Goal: Information Seeking & Learning: Learn about a topic

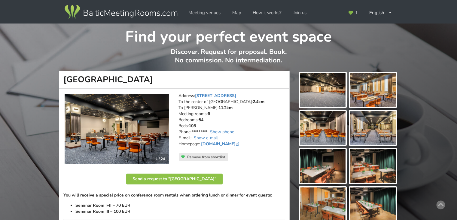
scroll to position [60, 0]
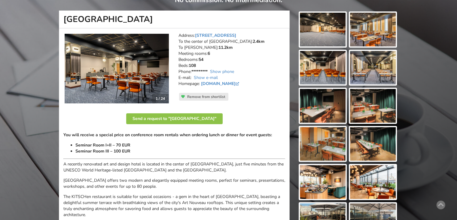
click at [136, 78] on img at bounding box center [117, 69] width 104 height 70
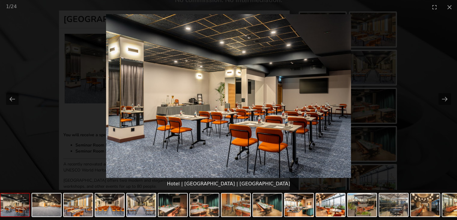
scroll to position [0, 0]
click at [448, 6] on button "Close gallery" at bounding box center [449, 7] width 15 height 14
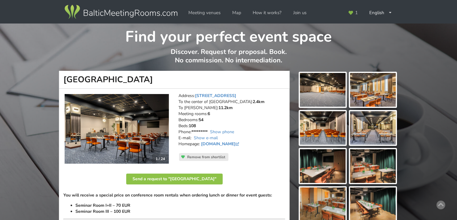
click at [318, 125] on img at bounding box center [323, 128] width 46 height 34
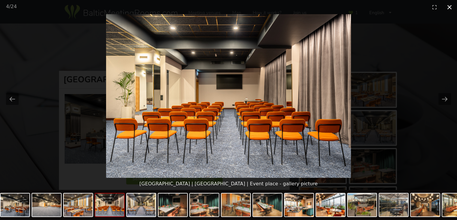
click at [449, 6] on button "Close gallery" at bounding box center [449, 7] width 15 height 14
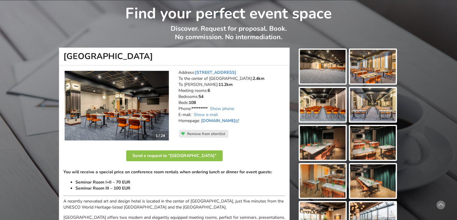
scroll to position [60, 0]
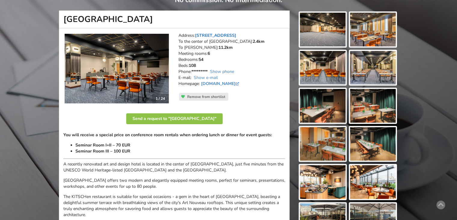
click at [225, 33] on link "[STREET_ADDRESS]" at bounding box center [215, 35] width 41 height 6
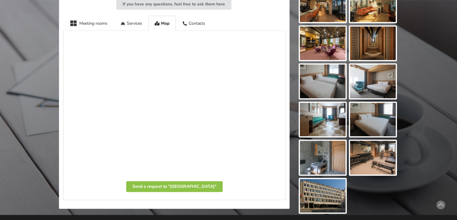
scroll to position [322, 0]
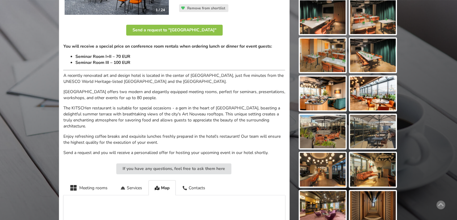
scroll to position [150, 0]
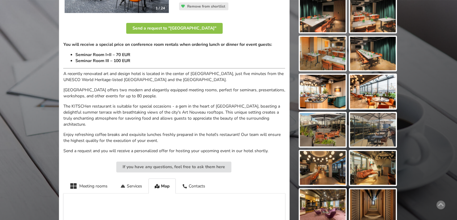
click at [373, 94] on img at bounding box center [373, 92] width 46 height 34
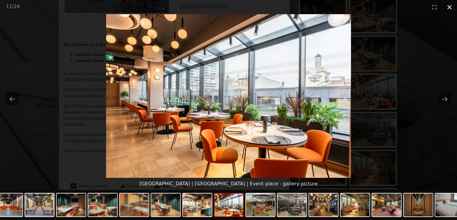
click at [449, 8] on button "Close gallery" at bounding box center [449, 7] width 15 height 14
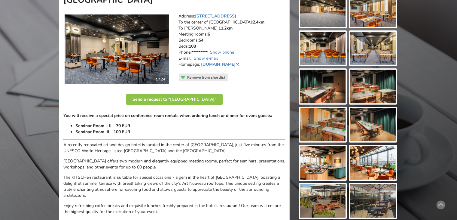
scroll to position [90, 0]
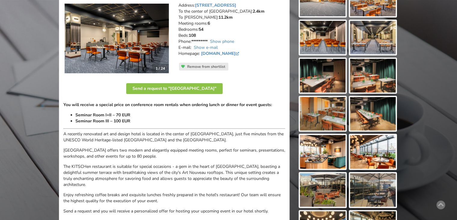
click at [370, 114] on img at bounding box center [373, 114] width 46 height 34
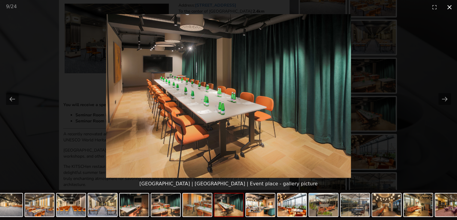
click at [450, 8] on button "Close gallery" at bounding box center [449, 7] width 15 height 14
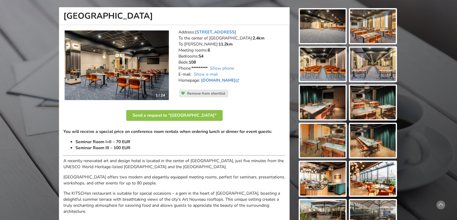
scroll to position [30, 0]
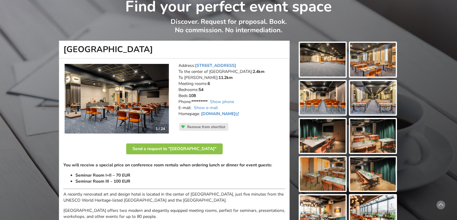
click at [367, 169] on img at bounding box center [373, 174] width 46 height 34
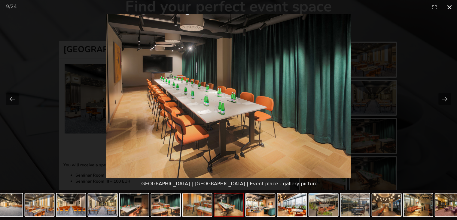
click at [448, 7] on button "Close gallery" at bounding box center [449, 7] width 15 height 14
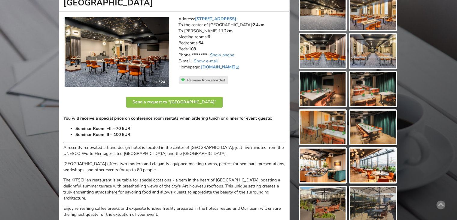
scroll to position [90, 0]
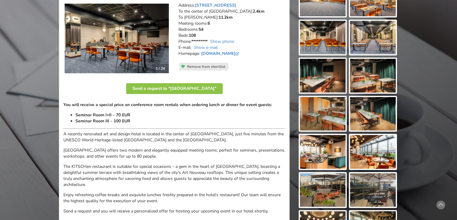
click at [330, 115] on img at bounding box center [323, 114] width 46 height 34
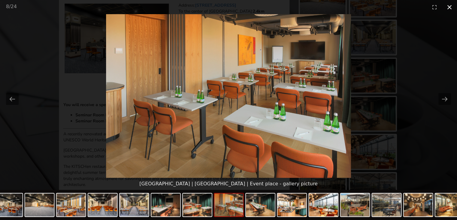
click at [451, 7] on button "Close gallery" at bounding box center [449, 7] width 15 height 14
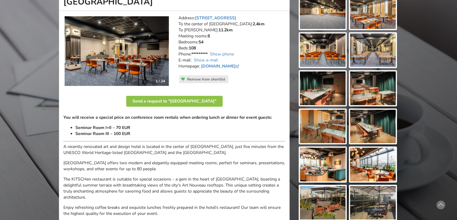
scroll to position [54, 0]
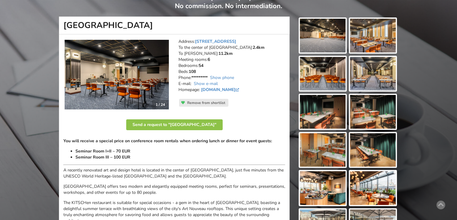
click at [328, 41] on img at bounding box center [323, 36] width 46 height 34
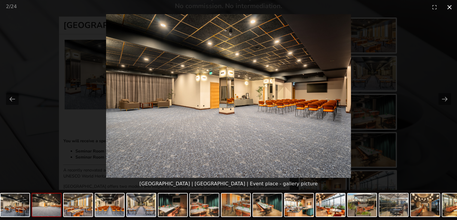
click at [450, 6] on button "Close gallery" at bounding box center [449, 7] width 15 height 14
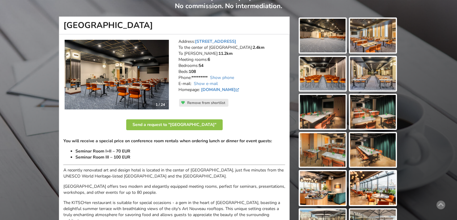
click at [377, 40] on img at bounding box center [373, 36] width 46 height 34
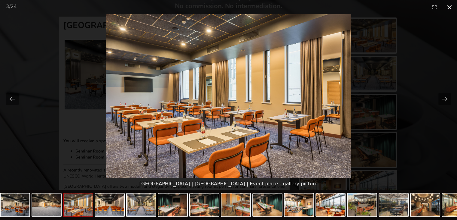
click at [451, 6] on button "Close gallery" at bounding box center [449, 7] width 15 height 14
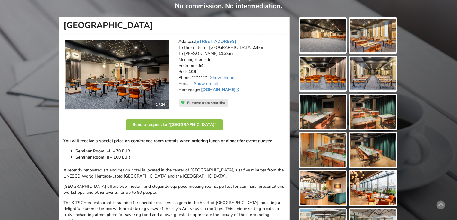
click at [326, 42] on img at bounding box center [323, 36] width 46 height 34
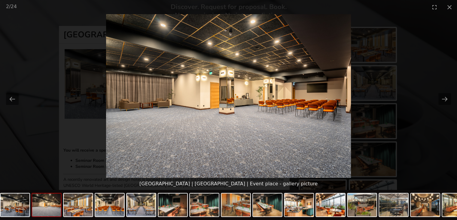
scroll to position [0, 0]
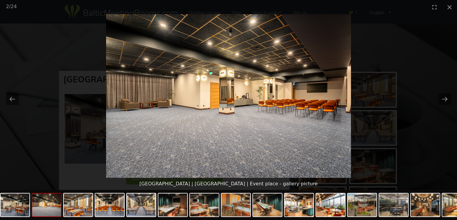
click at [295, 127] on img at bounding box center [228, 95] width 245 height 163
click at [450, 8] on button "Close gallery" at bounding box center [449, 7] width 15 height 14
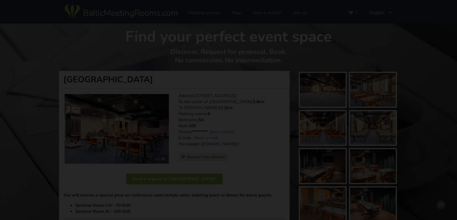
scroll to position [54, 0]
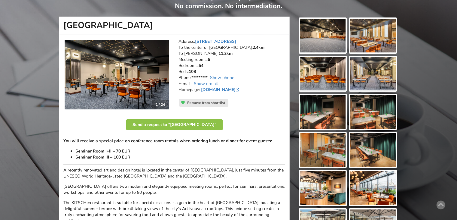
click at [153, 88] on img at bounding box center [117, 75] width 104 height 70
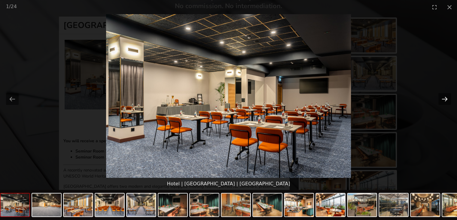
click at [445, 98] on button "Next slide" at bounding box center [445, 99] width 13 height 12
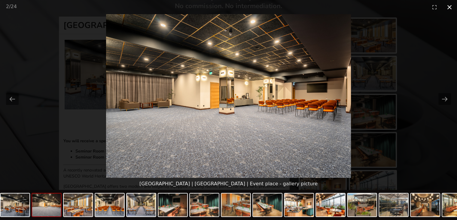
drag, startPoint x: 449, startPoint y: 5, endPoint x: 447, endPoint y: 10, distance: 5.1
click at [449, 5] on button "Close gallery" at bounding box center [449, 7] width 15 height 14
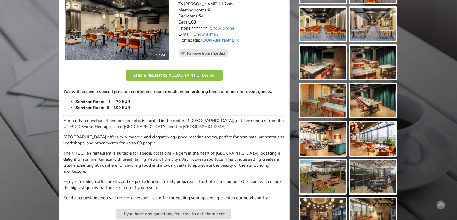
scroll to position [114, 0]
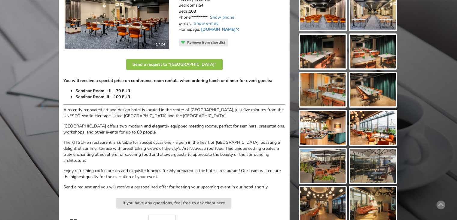
click at [373, 124] on img at bounding box center [373, 128] width 46 height 34
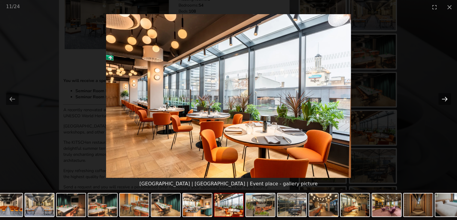
click at [443, 98] on button "Next slide" at bounding box center [445, 99] width 13 height 12
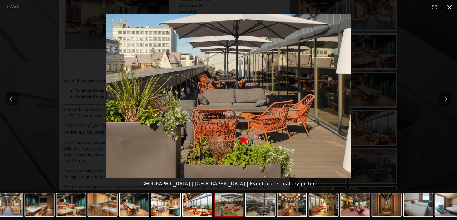
click at [448, 6] on button "Close gallery" at bounding box center [449, 7] width 15 height 14
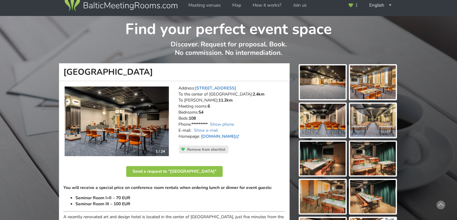
scroll to position [0, 0]
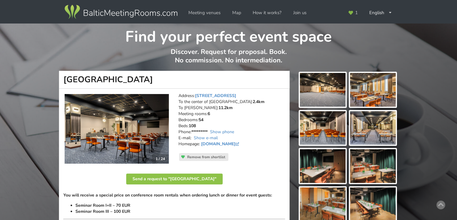
drag, startPoint x: 414, startPoint y: 118, endPoint x: 417, endPoint y: 122, distance: 6.0
click at [380, 96] on img at bounding box center [373, 90] width 46 height 34
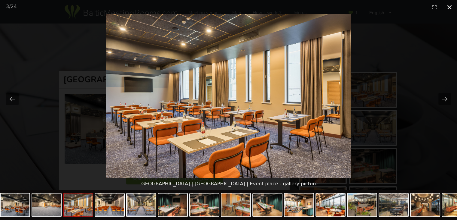
click at [449, 7] on button "Close gallery" at bounding box center [449, 7] width 15 height 14
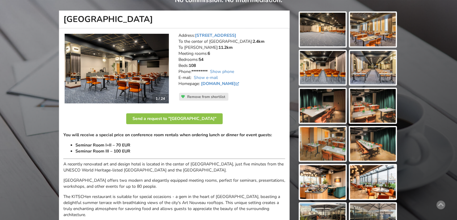
scroll to position [30, 0]
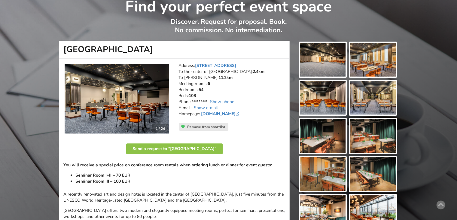
click at [330, 141] on img at bounding box center [323, 136] width 46 height 34
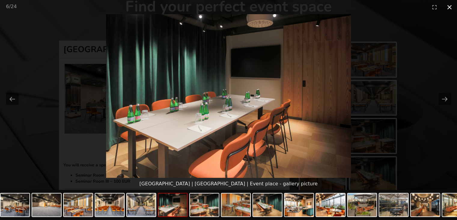
click at [449, 8] on button "Close gallery" at bounding box center [449, 7] width 15 height 14
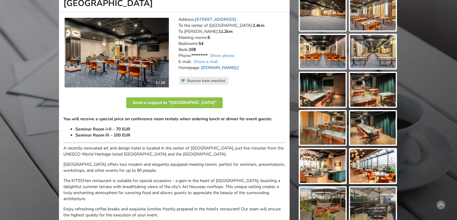
scroll to position [90, 0]
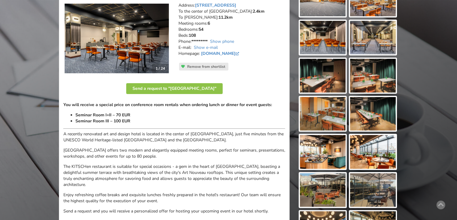
click at [380, 118] on img at bounding box center [373, 114] width 46 height 34
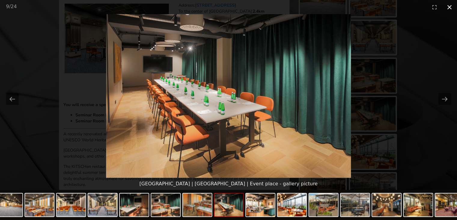
click at [449, 7] on button "Close gallery" at bounding box center [449, 7] width 15 height 14
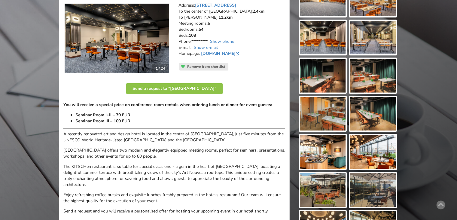
click at [372, 118] on img at bounding box center [373, 114] width 46 height 34
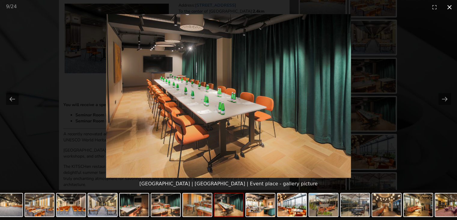
click at [452, 8] on button "Close gallery" at bounding box center [449, 7] width 15 height 14
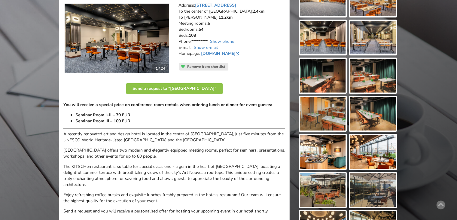
click at [368, 117] on img at bounding box center [373, 114] width 46 height 34
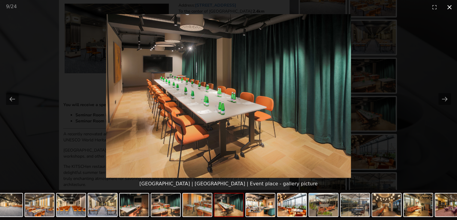
click at [448, 7] on button "Close gallery" at bounding box center [449, 7] width 15 height 14
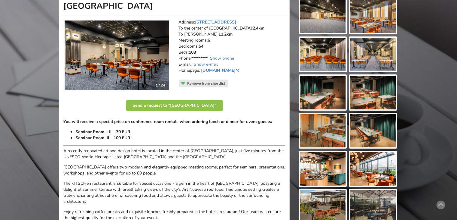
scroll to position [60, 0]
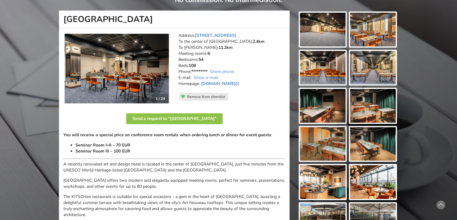
click at [127, 81] on img at bounding box center [117, 69] width 104 height 70
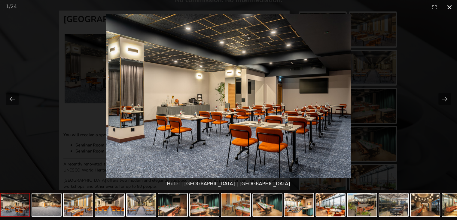
click at [450, 9] on button "Close gallery" at bounding box center [449, 7] width 15 height 14
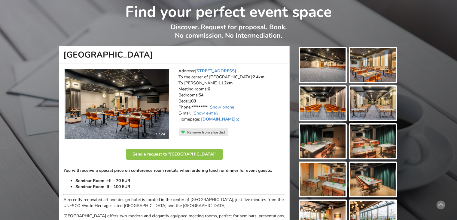
scroll to position [0, 0]
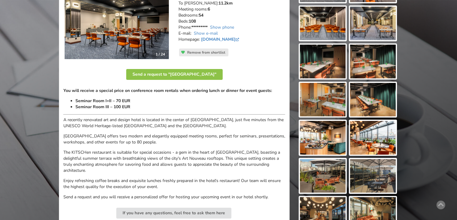
scroll to position [30, 0]
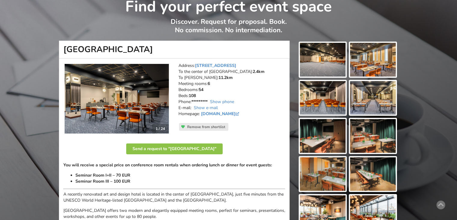
click at [379, 176] on img at bounding box center [373, 174] width 46 height 34
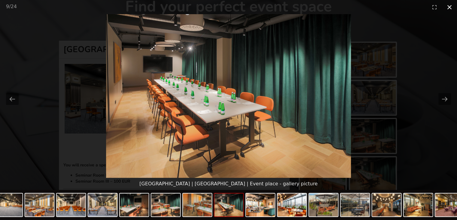
click at [449, 7] on button "Close gallery" at bounding box center [449, 7] width 15 height 14
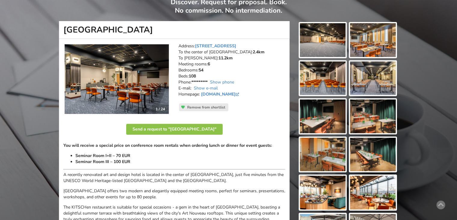
scroll to position [0, 0]
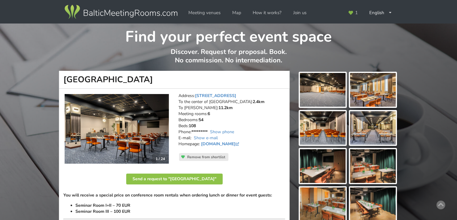
click at [319, 167] on img at bounding box center [323, 166] width 46 height 34
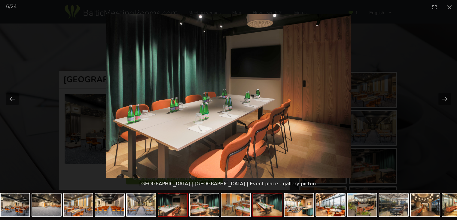
click at [266, 204] on img at bounding box center [267, 204] width 29 height 23
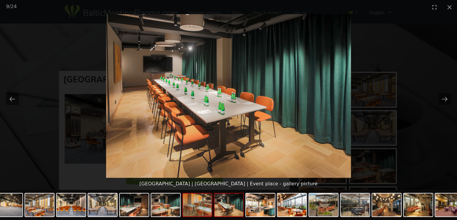
click at [204, 211] on img at bounding box center [197, 204] width 29 height 23
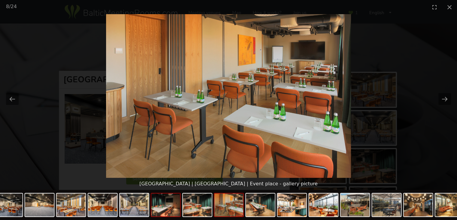
click at [169, 210] on img at bounding box center [166, 204] width 29 height 23
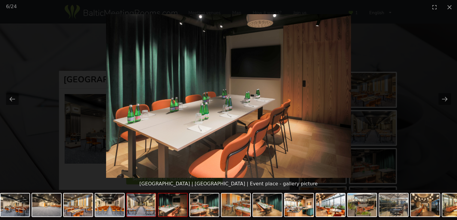
click at [148, 209] on img at bounding box center [141, 204] width 29 height 23
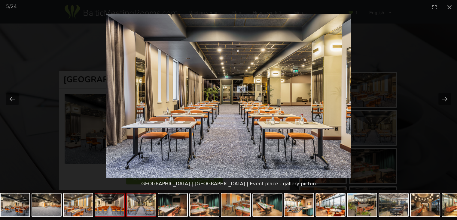
click at [115, 208] on img at bounding box center [109, 204] width 29 height 23
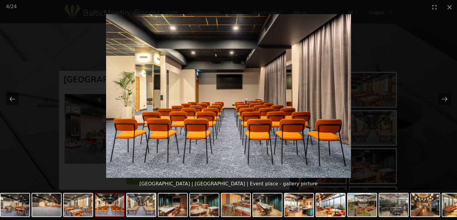
click at [115, 208] on img at bounding box center [109, 204] width 29 height 23
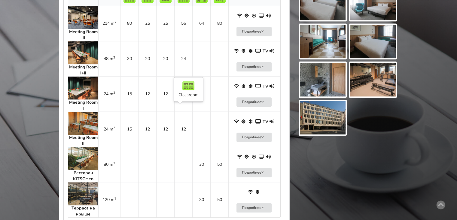
scroll to position [391, 0]
click at [84, 118] on img at bounding box center [83, 122] width 30 height 23
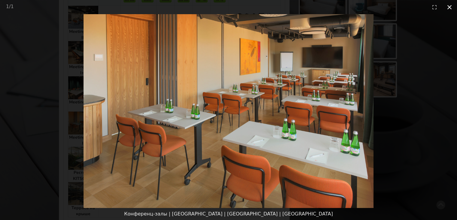
click at [450, 7] on button "Close gallery" at bounding box center [449, 7] width 15 height 14
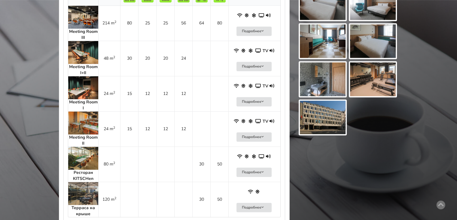
click at [87, 118] on img at bounding box center [83, 122] width 30 height 23
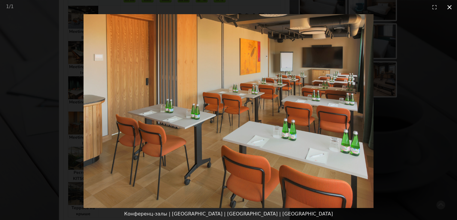
click at [451, 7] on button "Close gallery" at bounding box center [449, 7] width 15 height 14
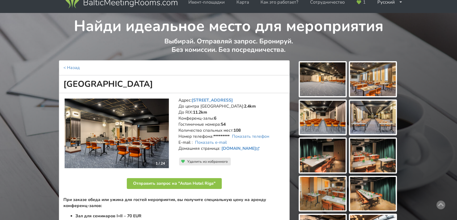
scroll to position [0, 0]
